Goal: Find specific page/section: Find specific page/section

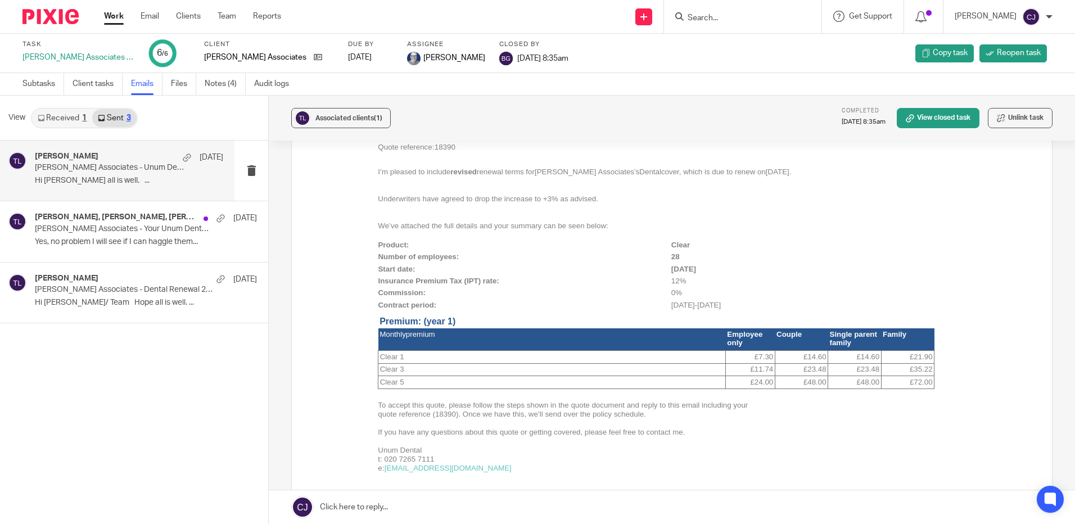
scroll to position [450, 0]
click at [732, 19] on input "Search" at bounding box center [737, 18] width 101 height 10
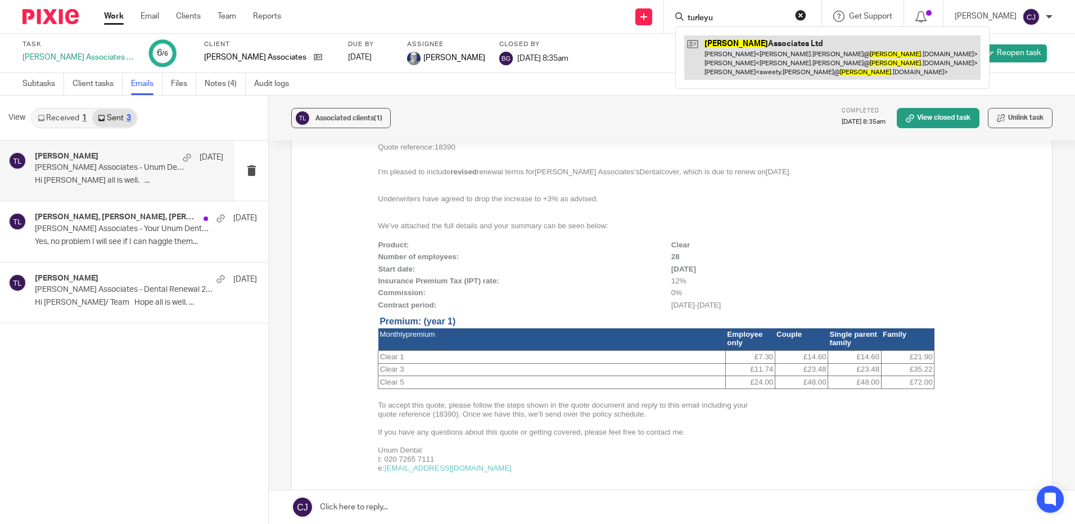
type input "turleyu"
click at [733, 58] on link at bounding box center [832, 57] width 296 height 44
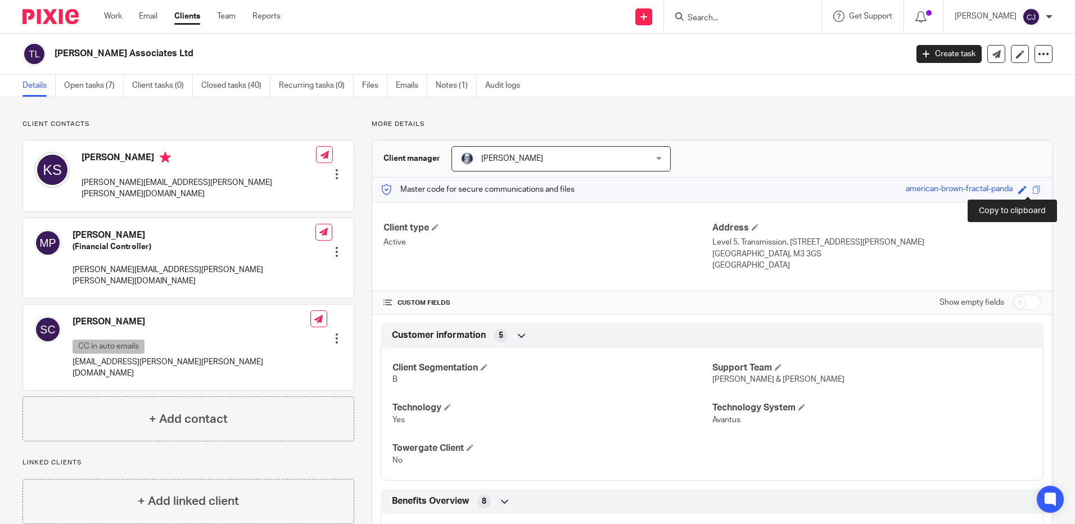
click at [1032, 192] on span at bounding box center [1036, 190] width 8 height 8
